Goal: Communication & Community: Answer question/provide support

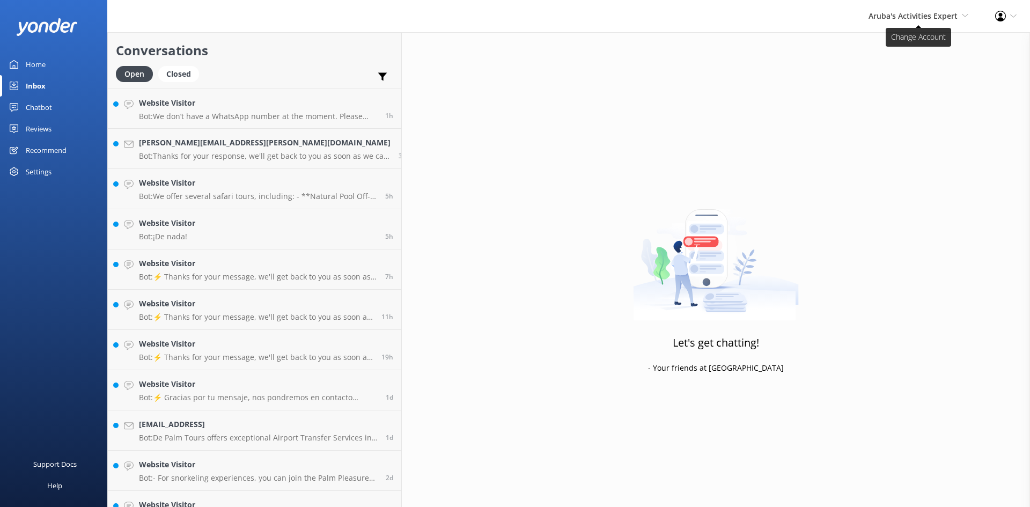
click at [938, 15] on span "Aruba's Activities Expert" at bounding box center [913, 16] width 89 height 10
click at [920, 46] on link "De [GEOGRAPHIC_DATA]" at bounding box center [928, 46] width 107 height 26
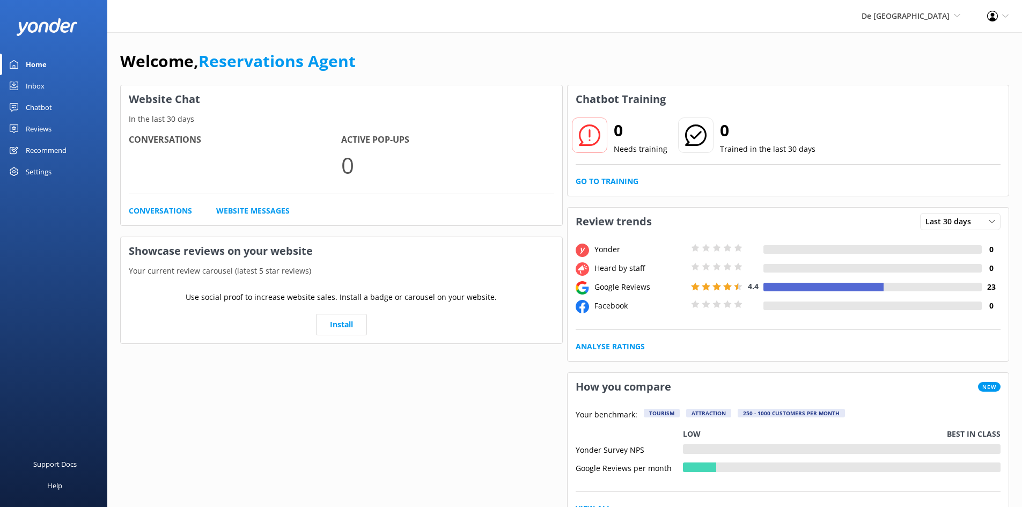
click at [27, 79] on div "Inbox" at bounding box center [35, 85] width 19 height 21
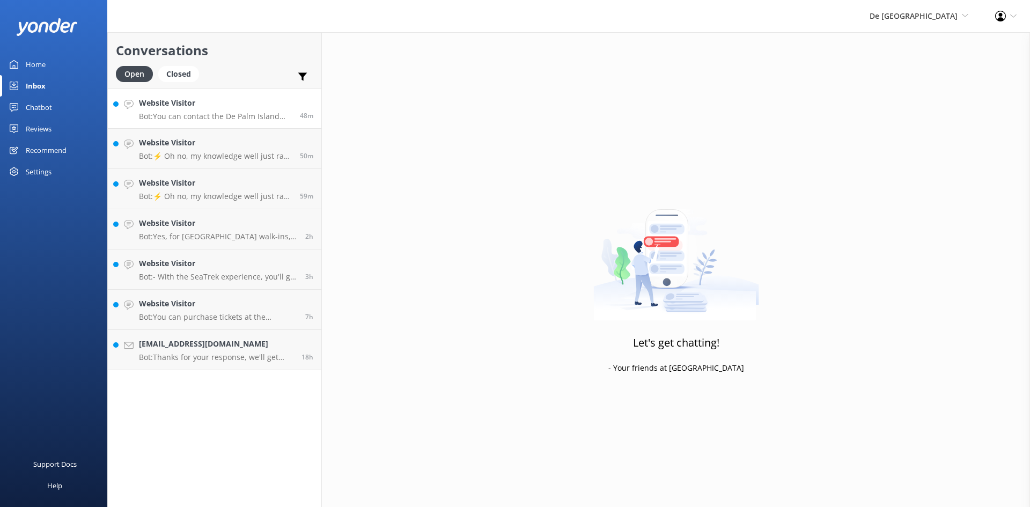
click at [221, 106] on h4 "Website Visitor" at bounding box center [215, 103] width 153 height 12
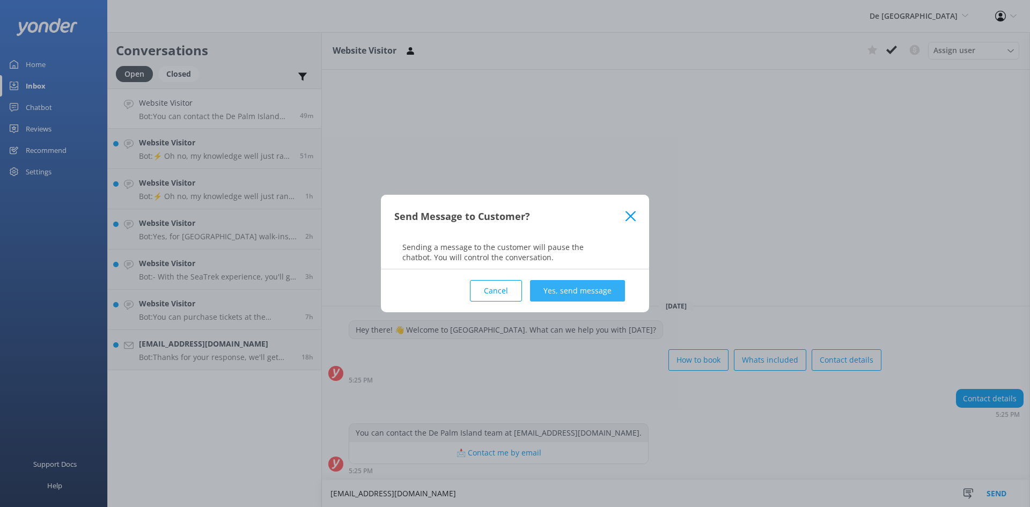
type textarea "[EMAIL_ADDRESS][DOMAIN_NAME]"
click at [609, 287] on button "Yes, send message" at bounding box center [577, 290] width 95 height 21
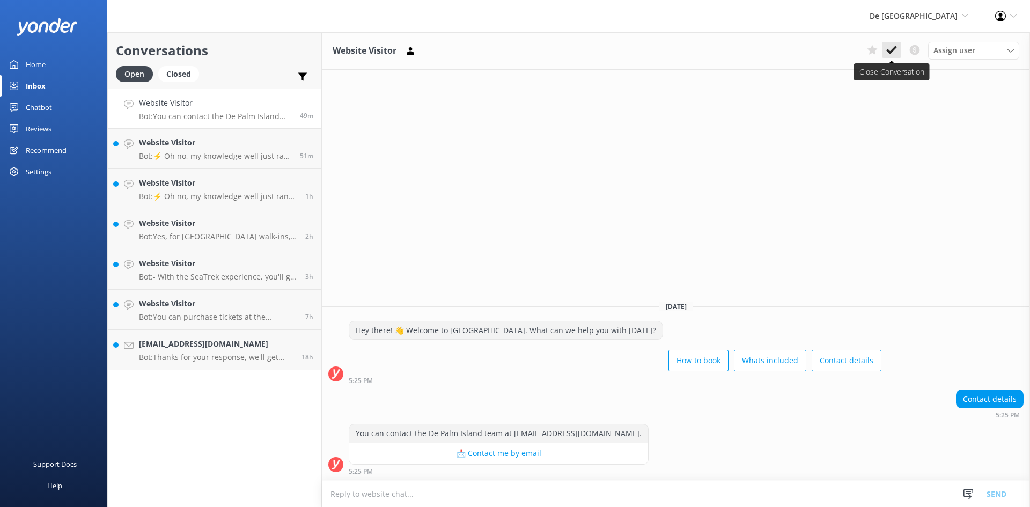
click at [895, 47] on use at bounding box center [891, 50] width 11 height 9
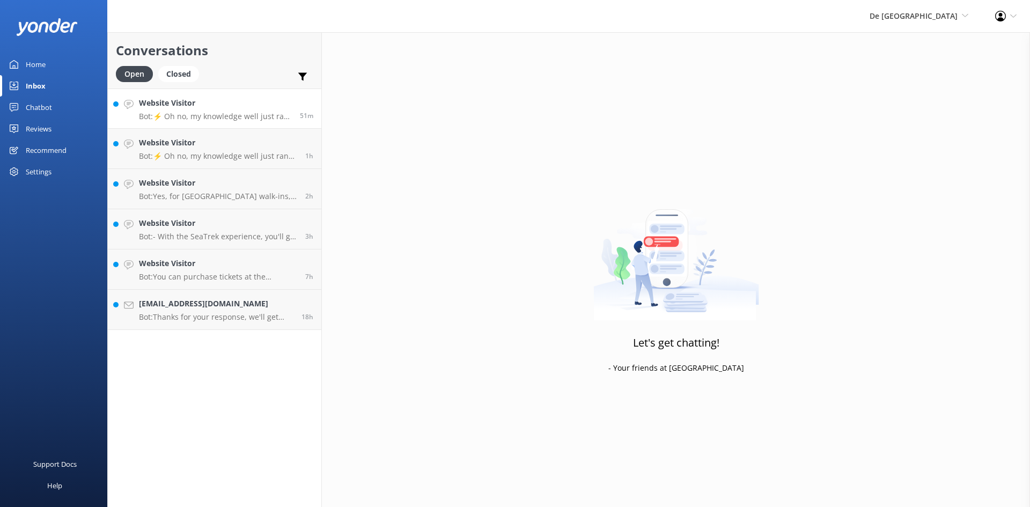
click at [193, 112] on p "Bot: ⚡ Oh no, my knowledge well just ran dry! Could you reshuffle your question…" at bounding box center [215, 117] width 153 height 10
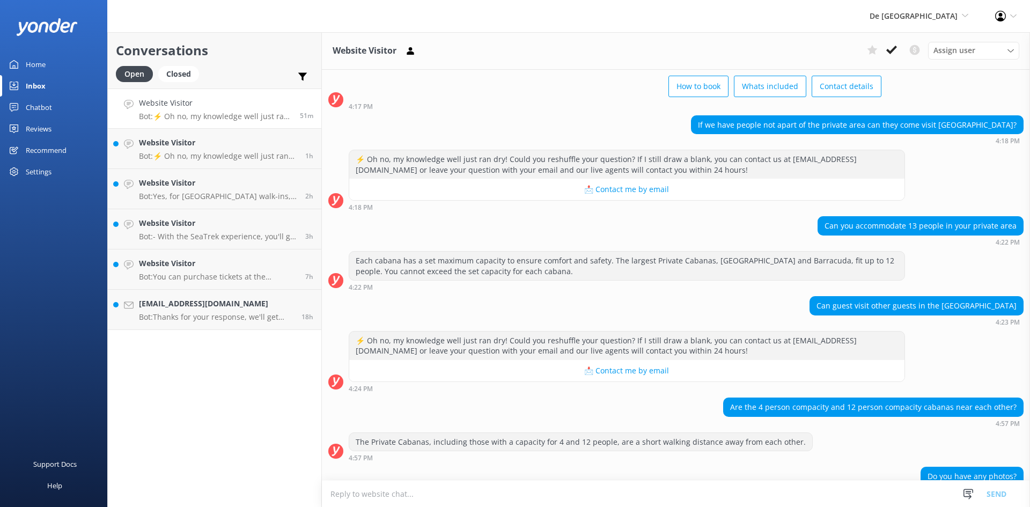
scroll to position [107, 0]
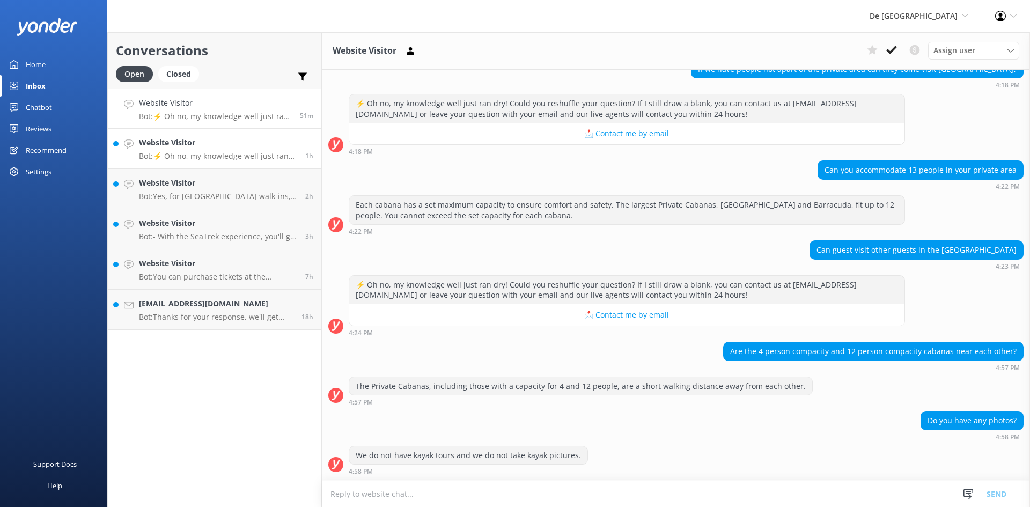
click at [251, 145] on h4 "Website Visitor" at bounding box center [218, 143] width 158 height 12
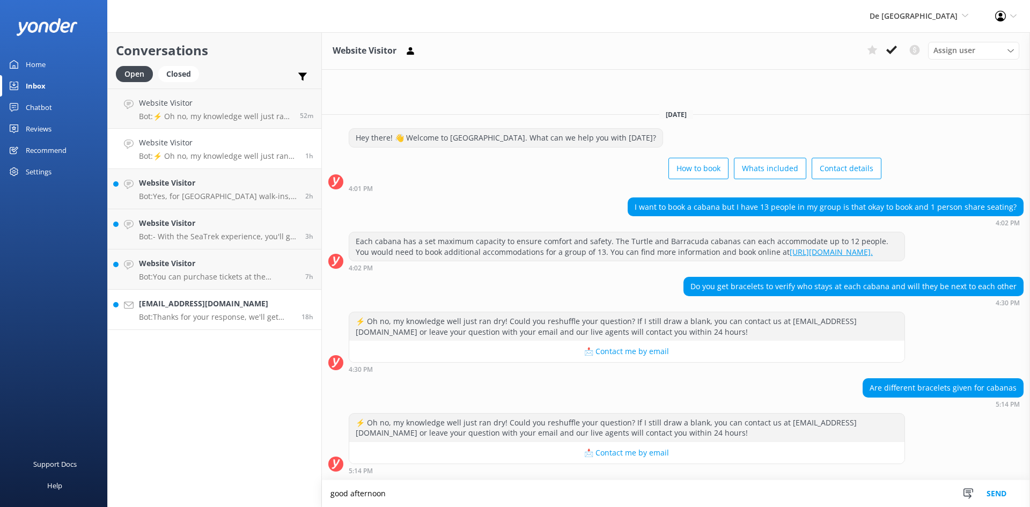
type textarea "good afternoon"
click at [256, 300] on h4 "[EMAIL_ADDRESS][DOMAIN_NAME]" at bounding box center [216, 304] width 155 height 12
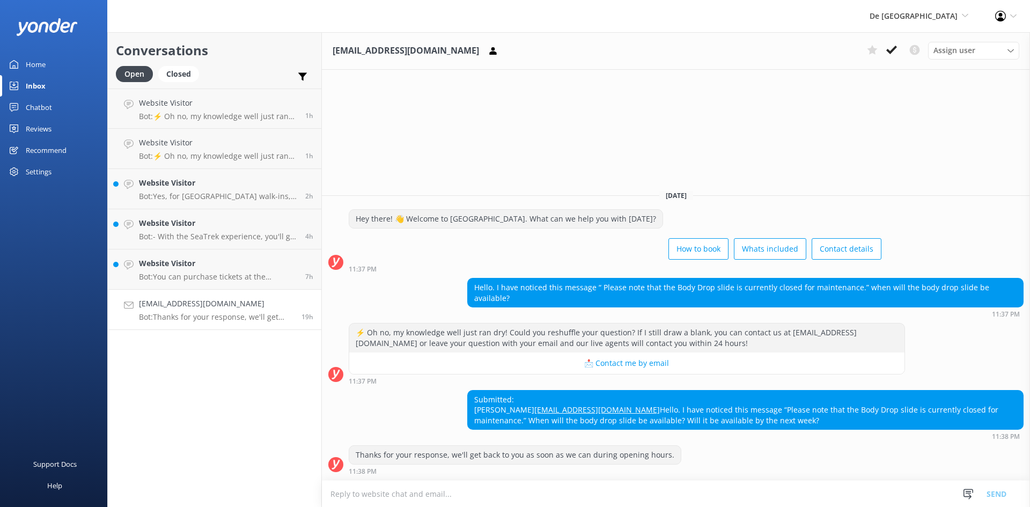
type textarea "g"
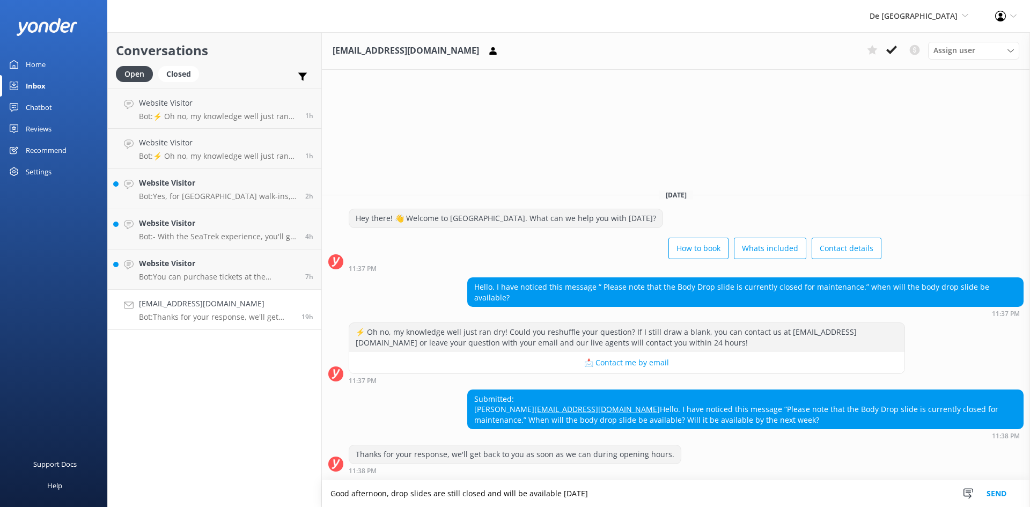
type textarea "Good afternoon, drop slides are still closed and will be available [DATE]"
click at [989, 489] on button "Send" at bounding box center [996, 493] width 40 height 27
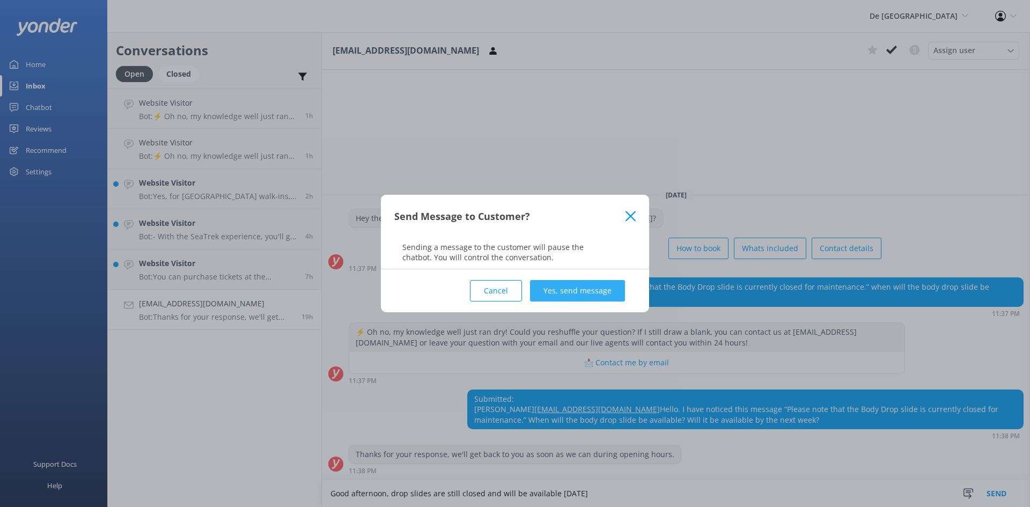
click at [572, 290] on button "Yes, send message" at bounding box center [577, 290] width 95 height 21
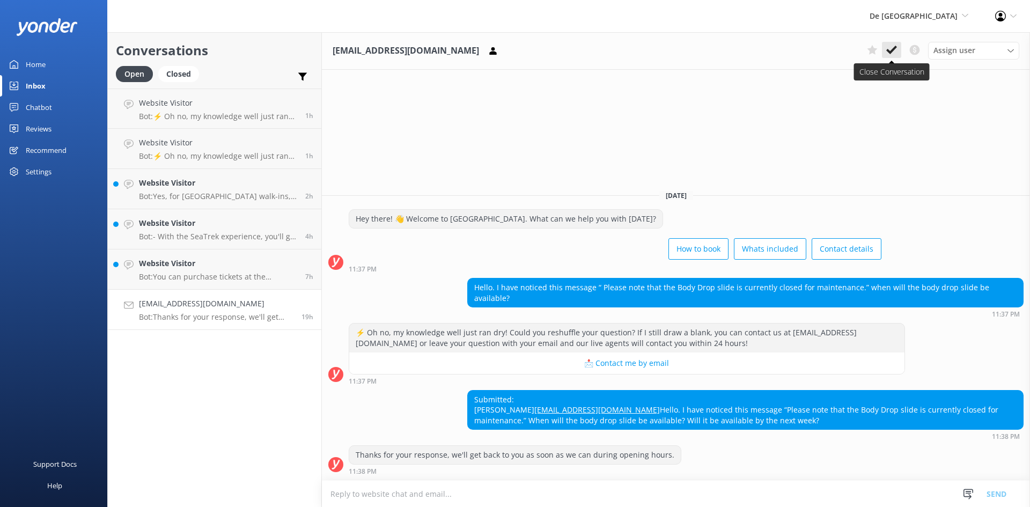
click at [893, 47] on icon at bounding box center [891, 50] width 11 height 11
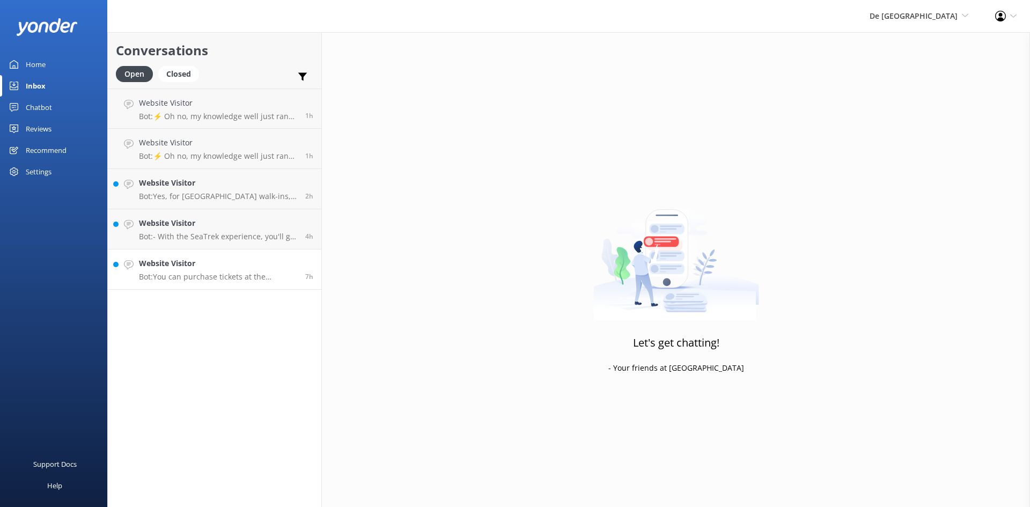
click at [202, 259] on h4 "Website Visitor" at bounding box center [218, 264] width 158 height 12
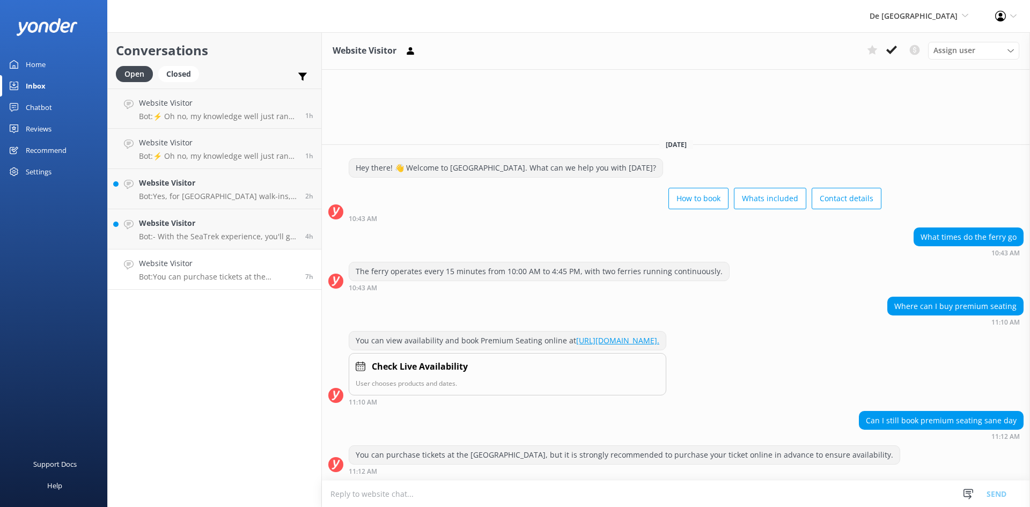
click at [552, 499] on textarea at bounding box center [676, 494] width 708 height 26
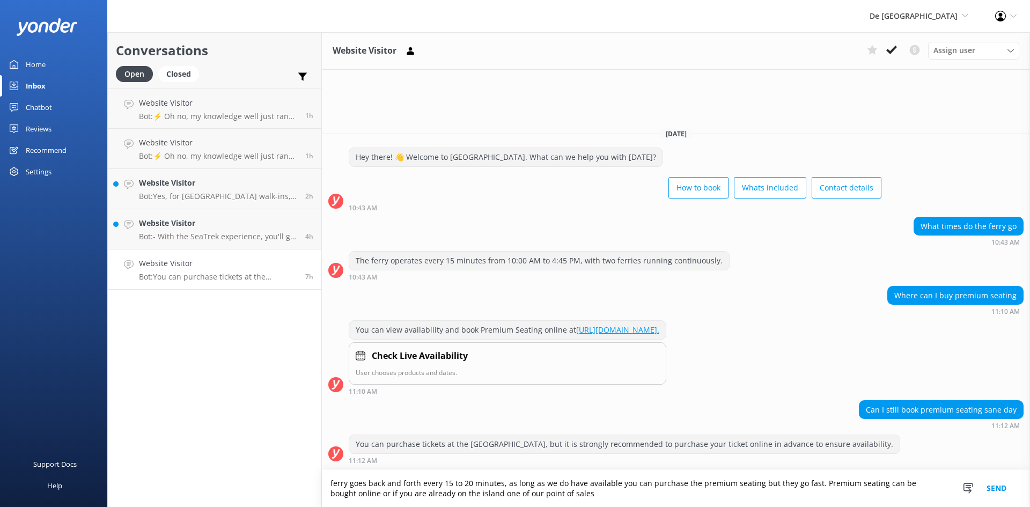
type textarea "ferry goes back and forth every 15 to 20 minutes, as long as we do have availab…"
click at [997, 482] on button "Send" at bounding box center [996, 488] width 40 height 37
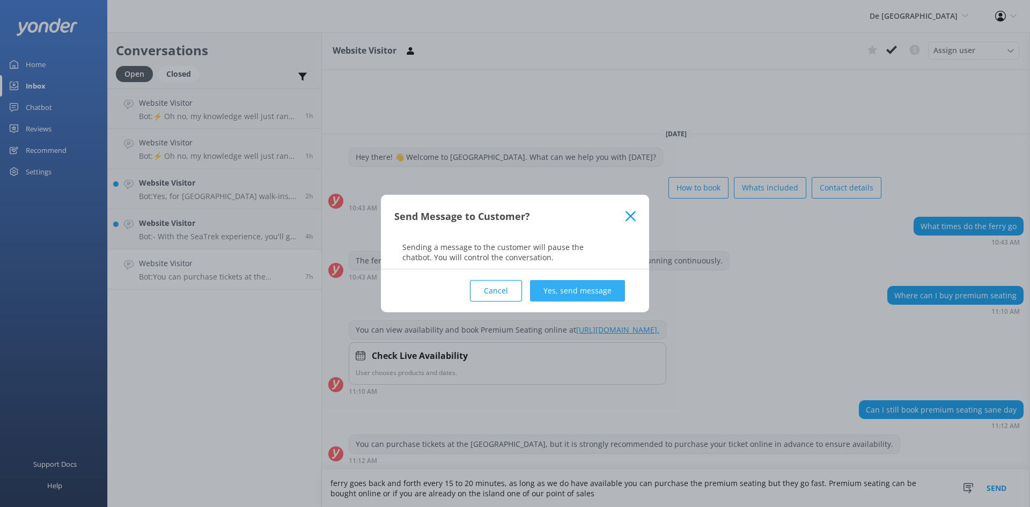
click at [589, 295] on button "Yes, send message" at bounding box center [577, 290] width 95 height 21
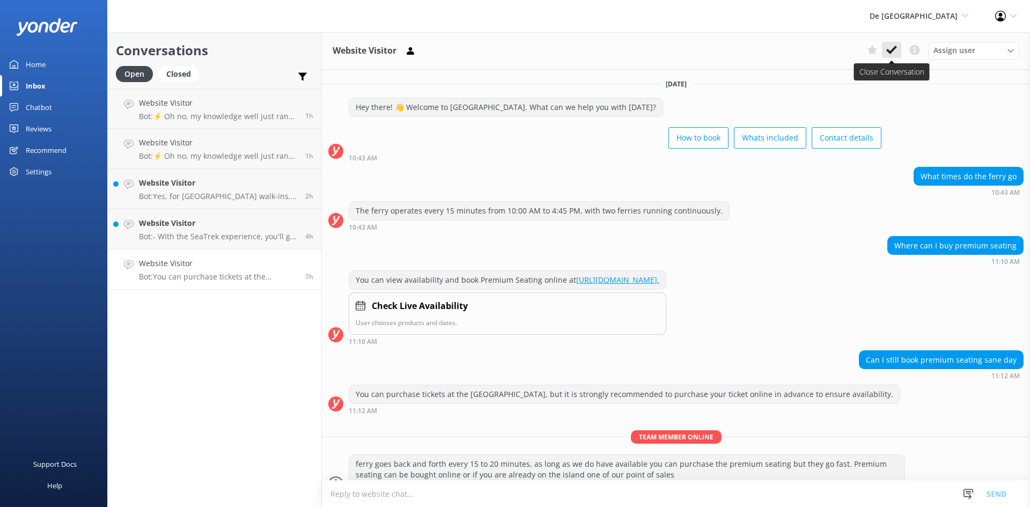
click at [890, 47] on icon at bounding box center [891, 50] width 11 height 11
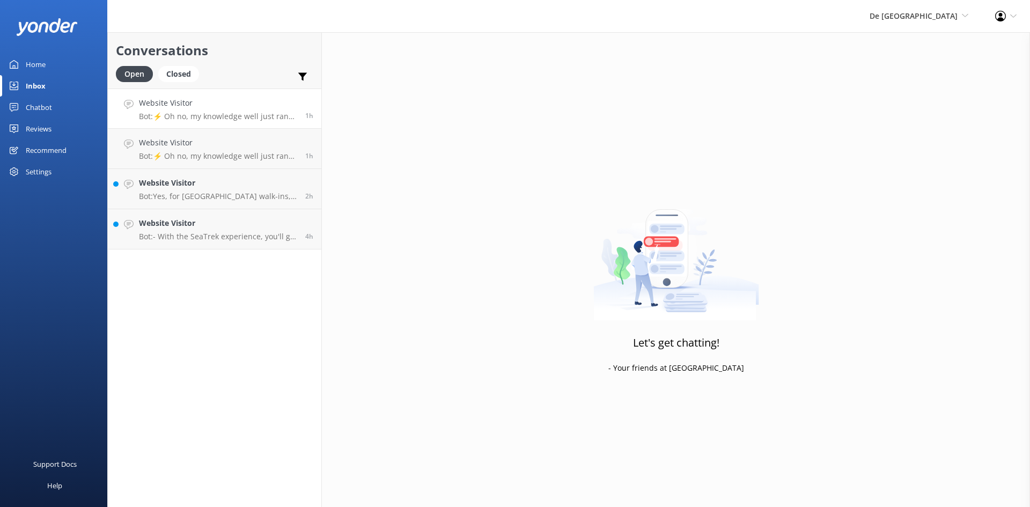
click at [231, 104] on h4 "Website Visitor" at bounding box center [218, 103] width 158 height 12
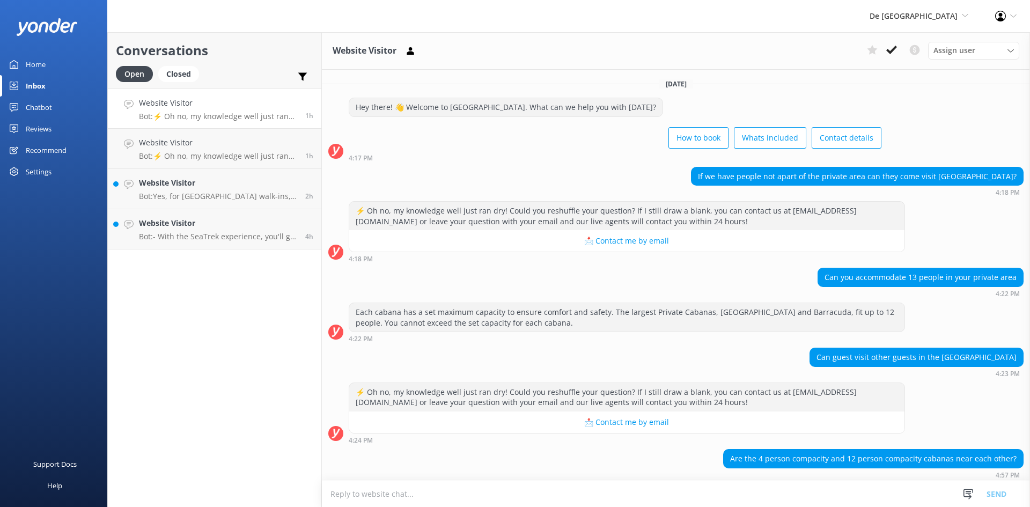
click at [482, 489] on textarea at bounding box center [676, 494] width 708 height 26
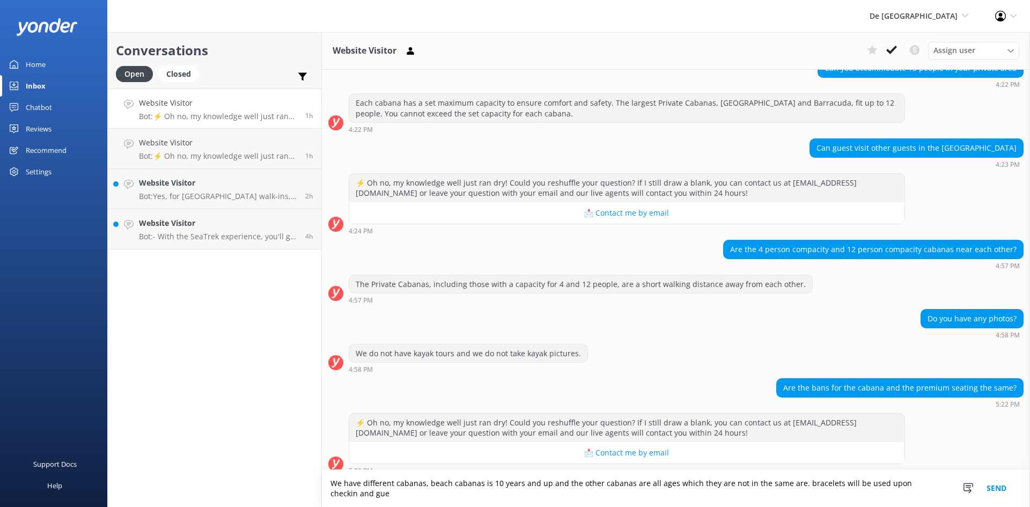
scroll to position [219, 0]
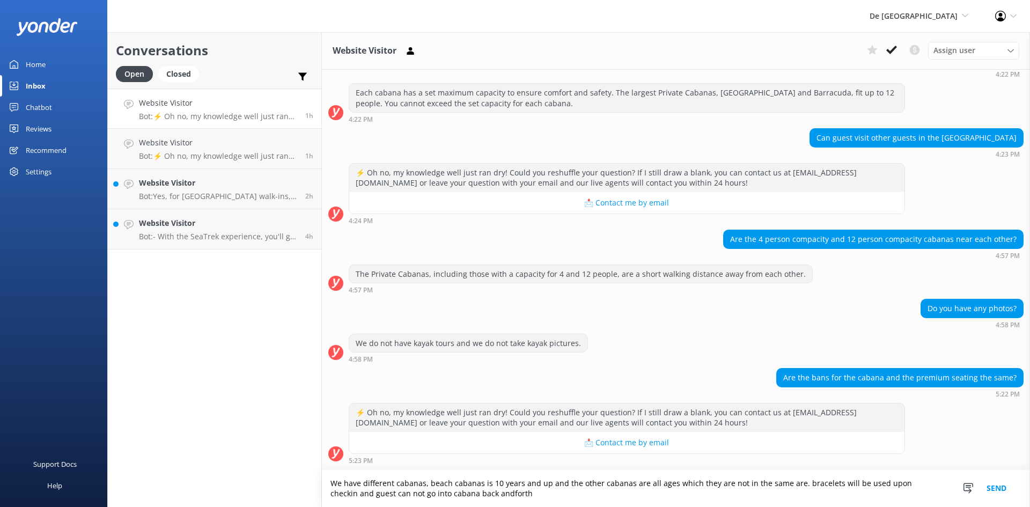
click at [466, 492] on textarea "We have different cabanas, beach cabanas is 10 years and up and the other caban…" at bounding box center [676, 488] width 708 height 37
click at [910, 485] on textarea "We have different cabanas, beach cabanas is 10 years and up and the other caban…" at bounding box center [676, 488] width 708 height 37
click at [486, 494] on textarea "We have different cabanas, beach cabanas is 10 years and up and the other caban…" at bounding box center [676, 488] width 708 height 37
type textarea "We have different cabanas, beach cabanas is 10 years and up and the other caban…"
click at [998, 488] on button "Send" at bounding box center [996, 488] width 40 height 37
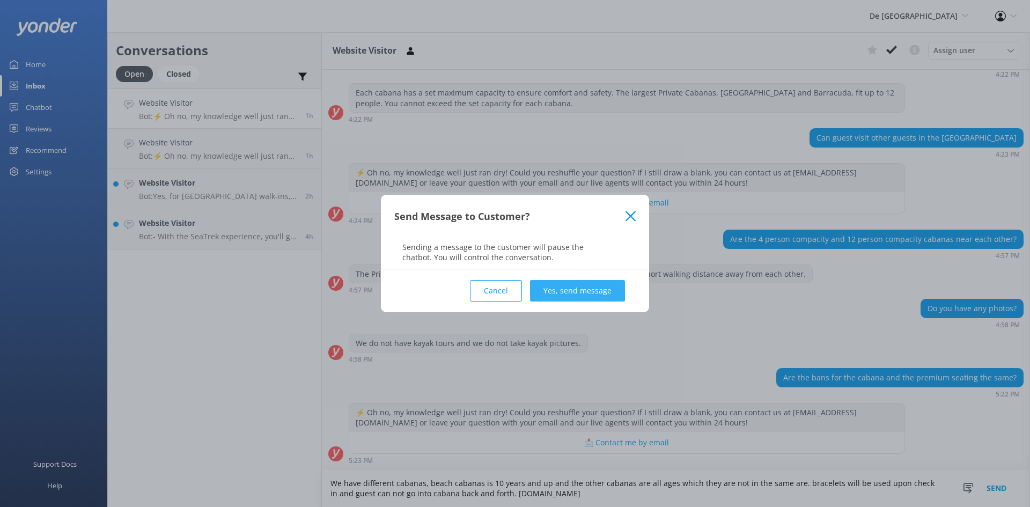
click at [545, 286] on button "Yes, send message" at bounding box center [577, 290] width 95 height 21
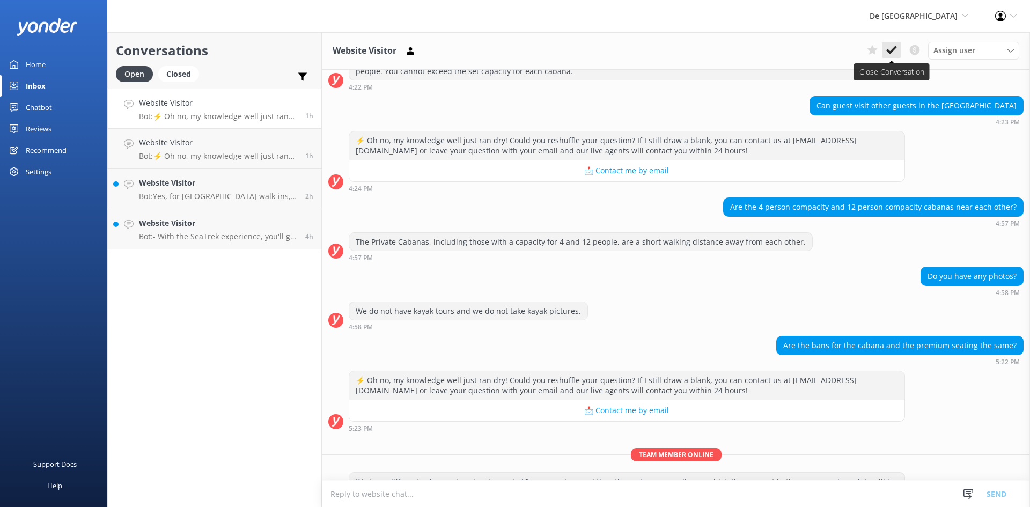
click at [888, 46] on icon at bounding box center [891, 50] width 11 height 11
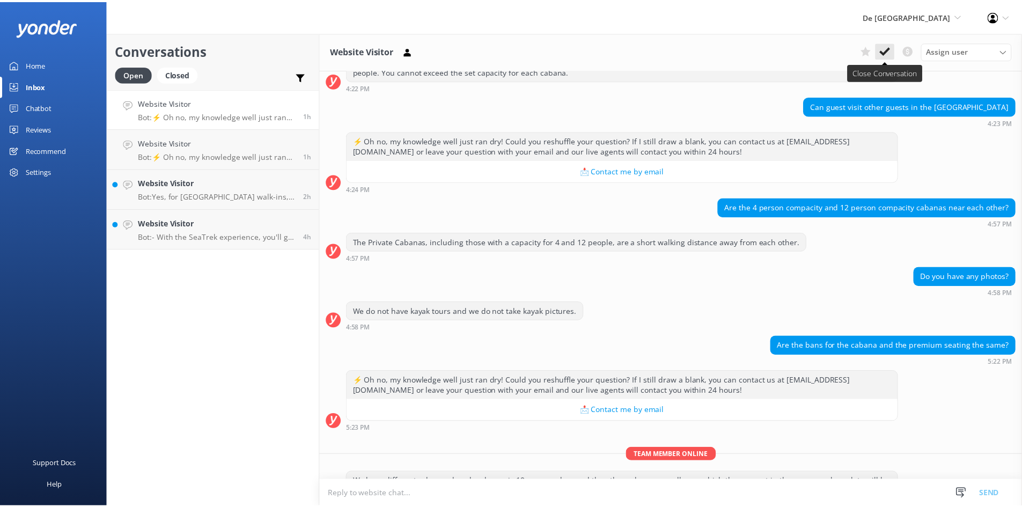
scroll to position [289, 0]
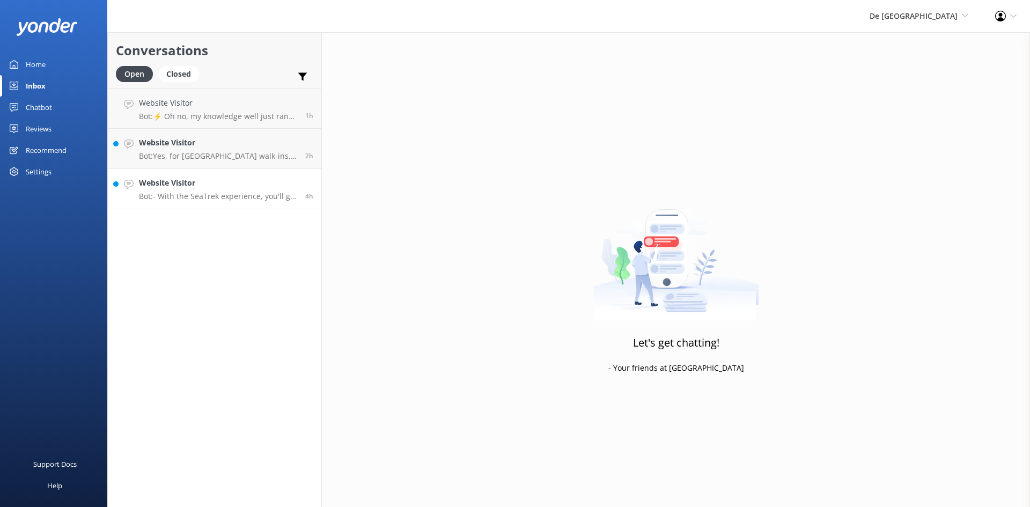
click at [202, 191] on div "Website Visitor Bot: - With the SeaTrek experience, you'll go about 20 feet (6 …" at bounding box center [218, 189] width 158 height 24
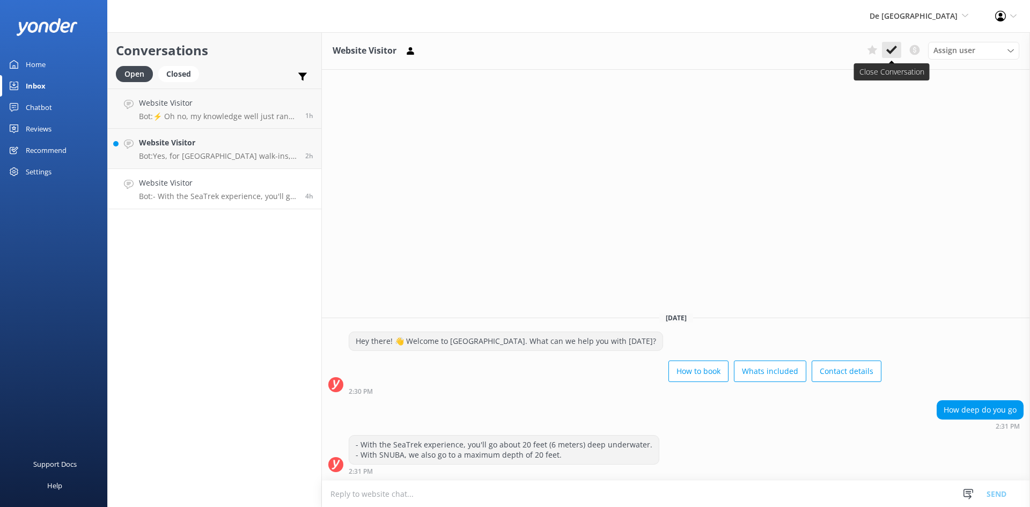
click at [892, 50] on use at bounding box center [891, 50] width 11 height 9
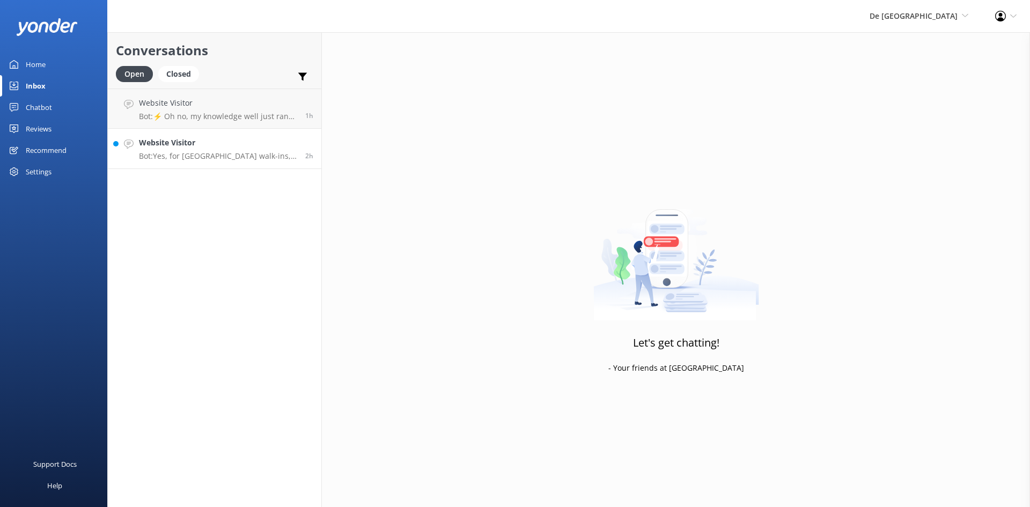
click at [247, 157] on p "Bot: Yes, for [GEOGRAPHIC_DATA]-ins, please meet at the designated Check In are…" at bounding box center [218, 156] width 158 height 10
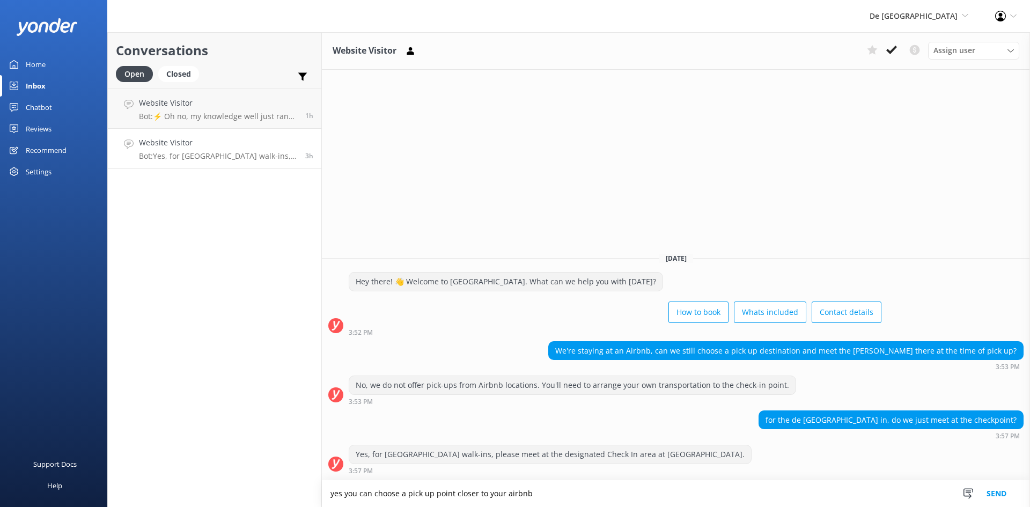
type textarea "yes you can choose a pick up point closer to your airbnb"
click at [992, 498] on button "Send" at bounding box center [996, 493] width 40 height 27
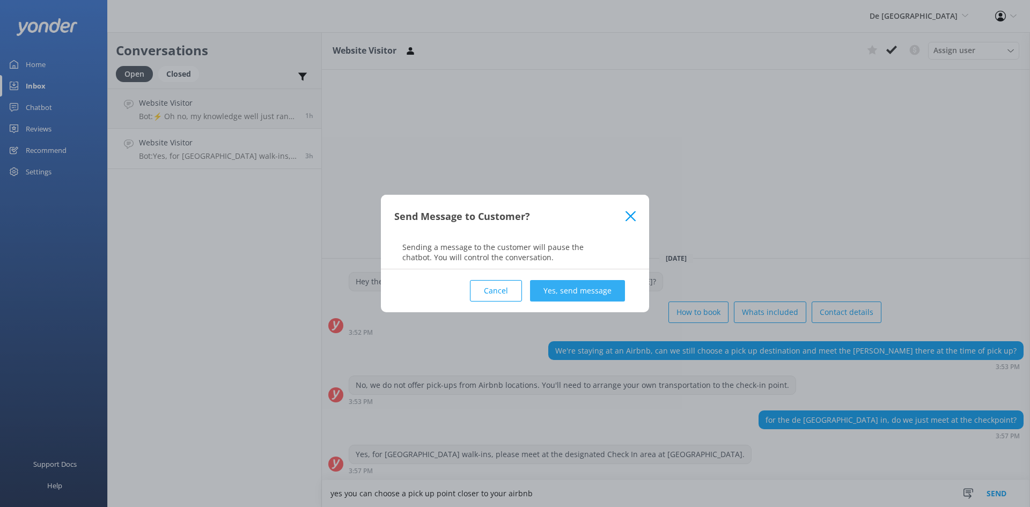
click at [557, 292] on button "Yes, send message" at bounding box center [577, 290] width 95 height 21
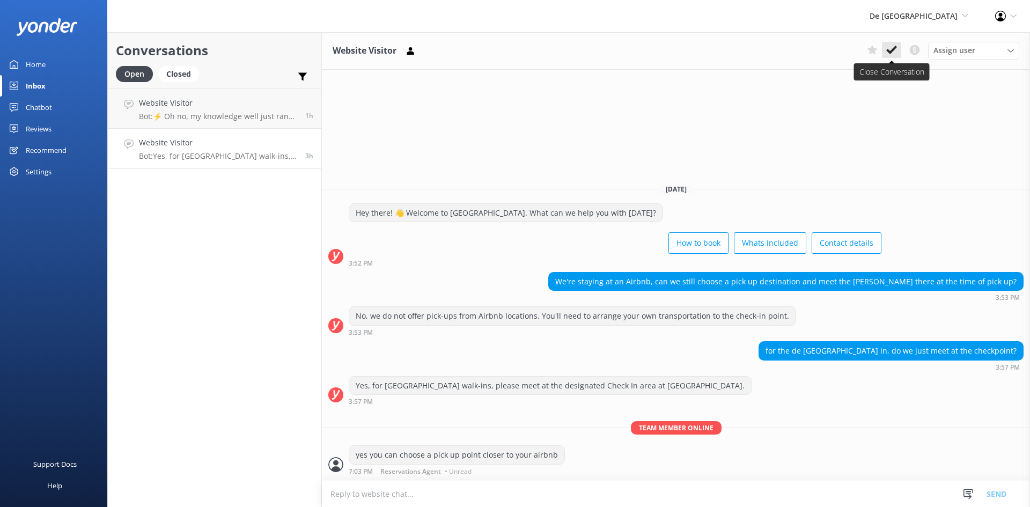
click at [890, 47] on icon at bounding box center [891, 50] width 11 height 11
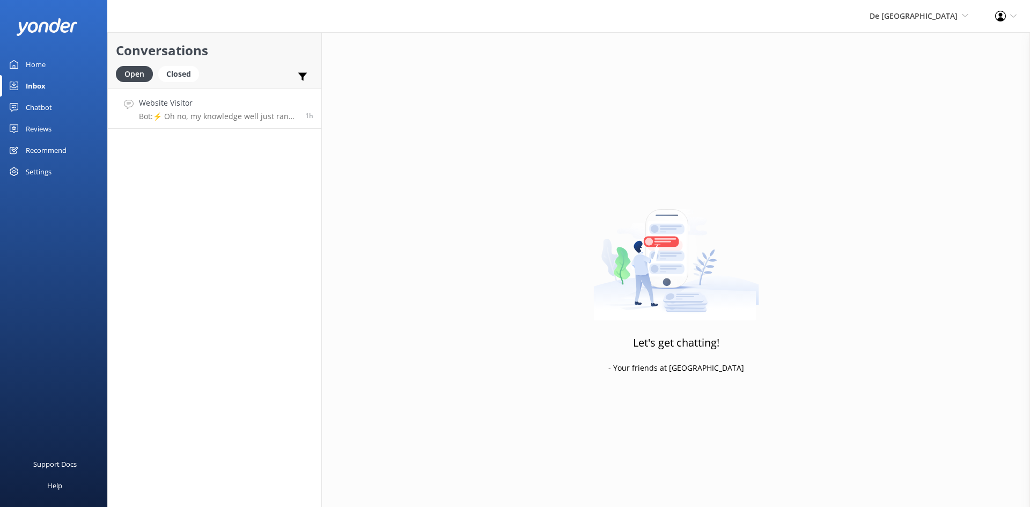
click at [233, 113] on p "Bot: ⚡ Oh no, my knowledge well just ran dry! Could you reshuffle your question…" at bounding box center [218, 117] width 158 height 10
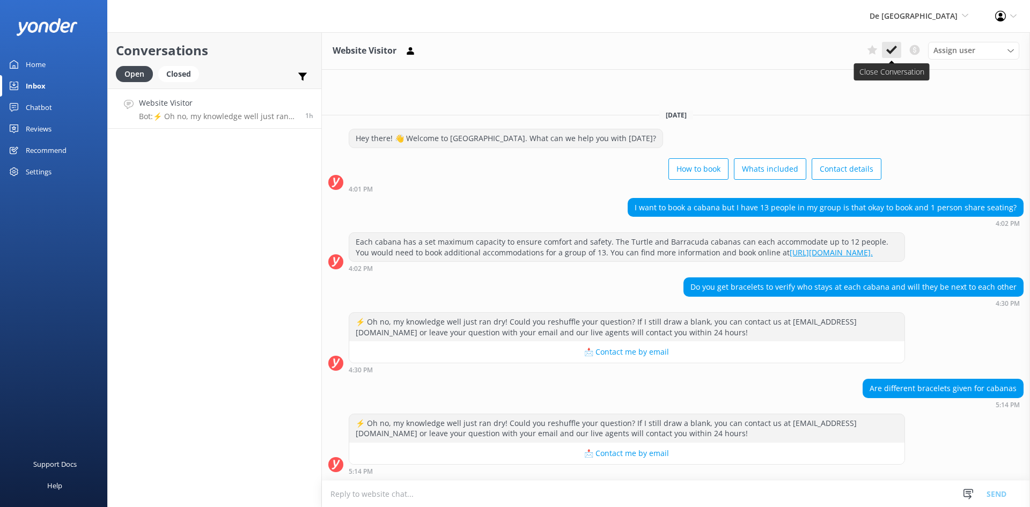
click at [889, 48] on icon at bounding box center [891, 50] width 11 height 11
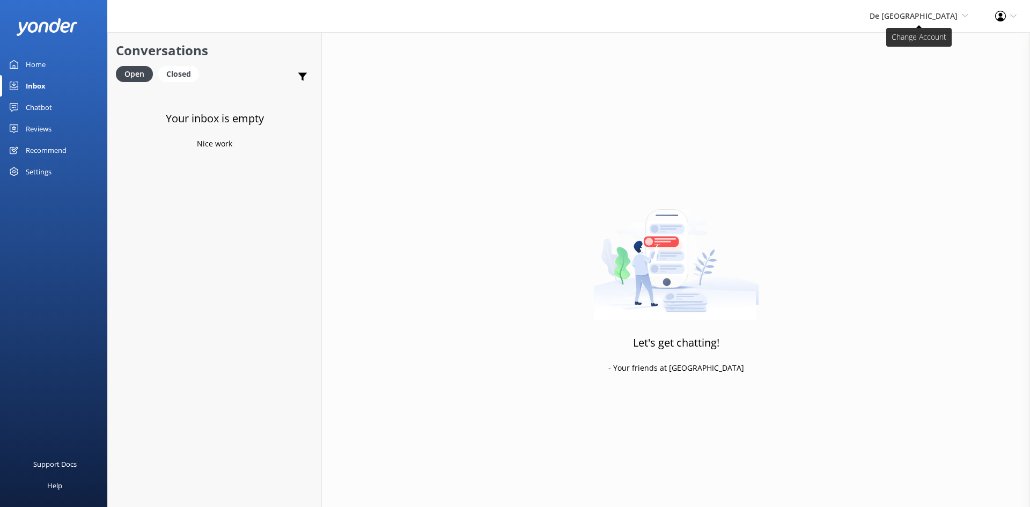
click at [919, 14] on span "De [GEOGRAPHIC_DATA]" at bounding box center [914, 16] width 88 height 10
click at [899, 43] on link "De [GEOGRAPHIC_DATA]" at bounding box center [928, 46] width 107 height 26
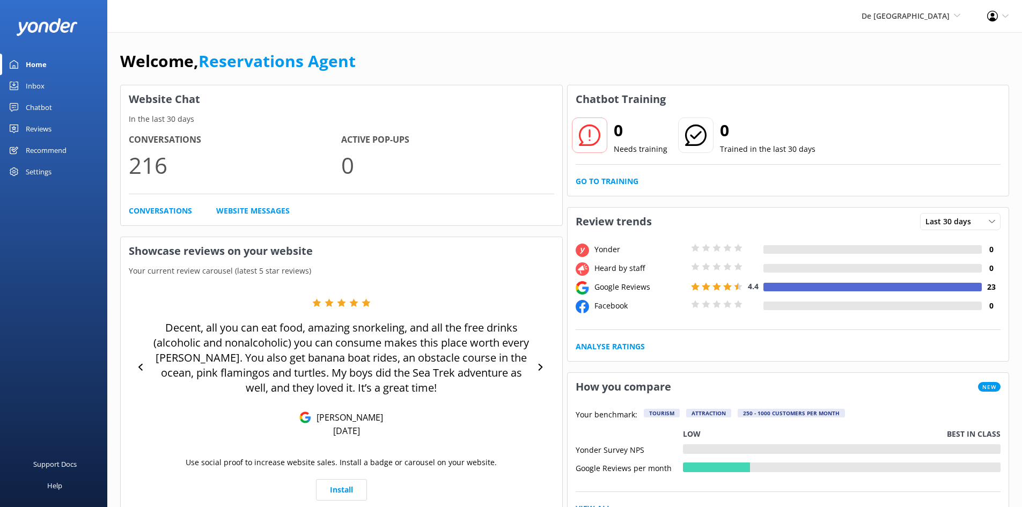
click at [32, 85] on div "Inbox" at bounding box center [35, 85] width 19 height 21
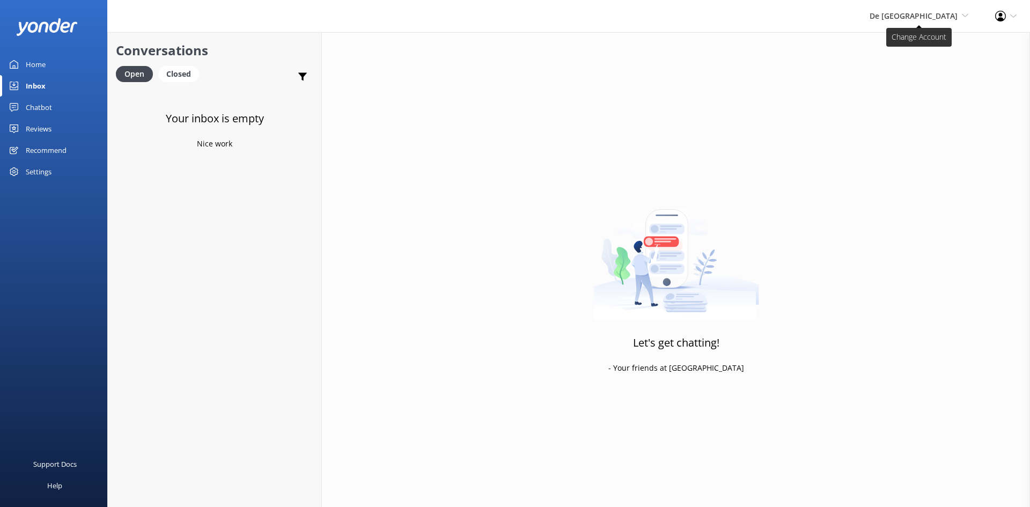
click at [942, 13] on span "De [GEOGRAPHIC_DATA]" at bounding box center [914, 16] width 88 height 10
click at [908, 96] on link "The Captain" at bounding box center [928, 98] width 107 height 26
